Goal: Check status: Check status

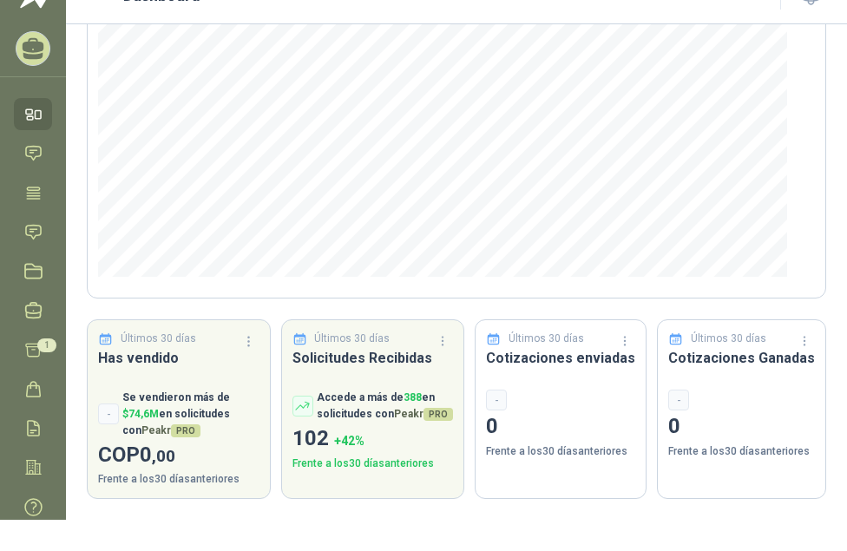
scroll to position [52, 0]
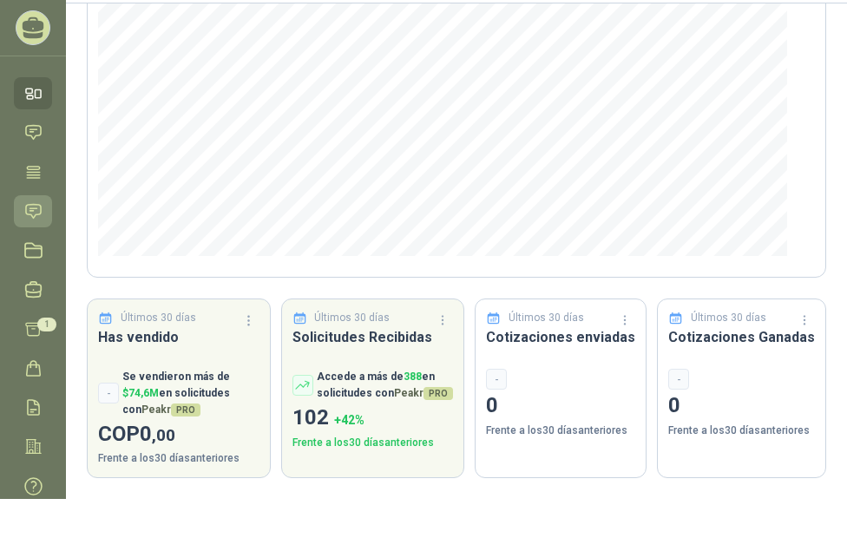
click at [32, 202] on icon at bounding box center [33, 211] width 18 height 18
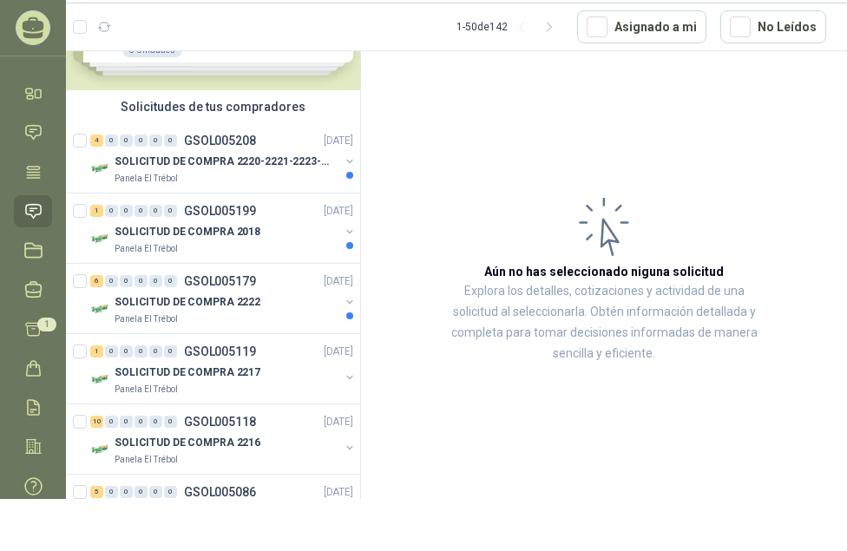
scroll to position [173, 0]
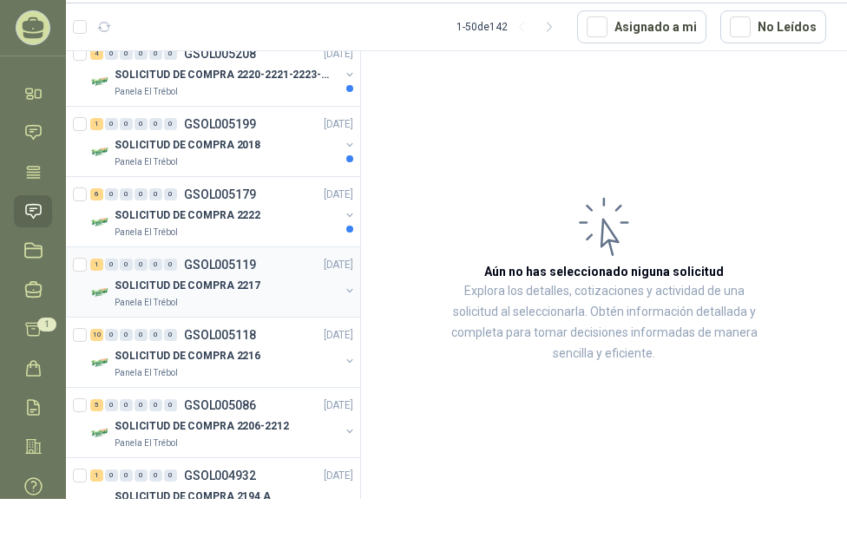
click at [223, 261] on p "GSOL005119" at bounding box center [220, 265] width 72 height 12
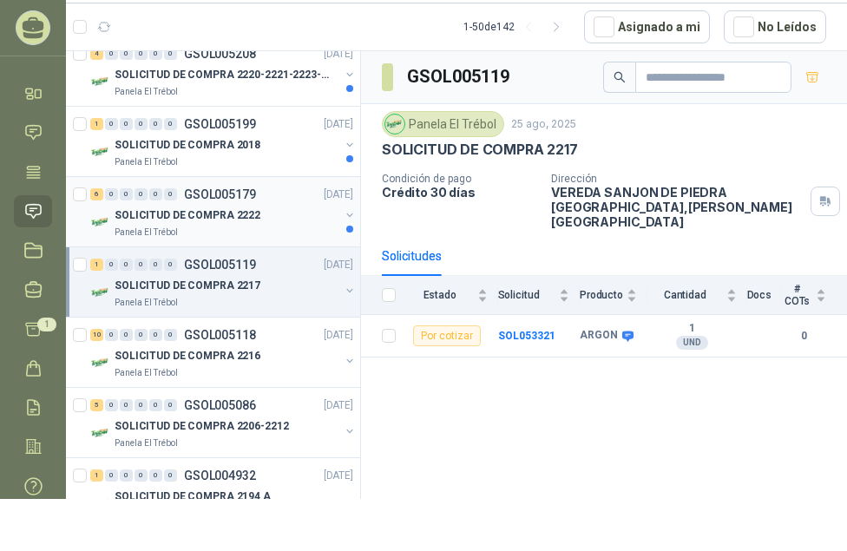
click at [213, 195] on p "GSOL005179" at bounding box center [220, 194] width 72 height 12
